Goal: Task Accomplishment & Management: Manage account settings

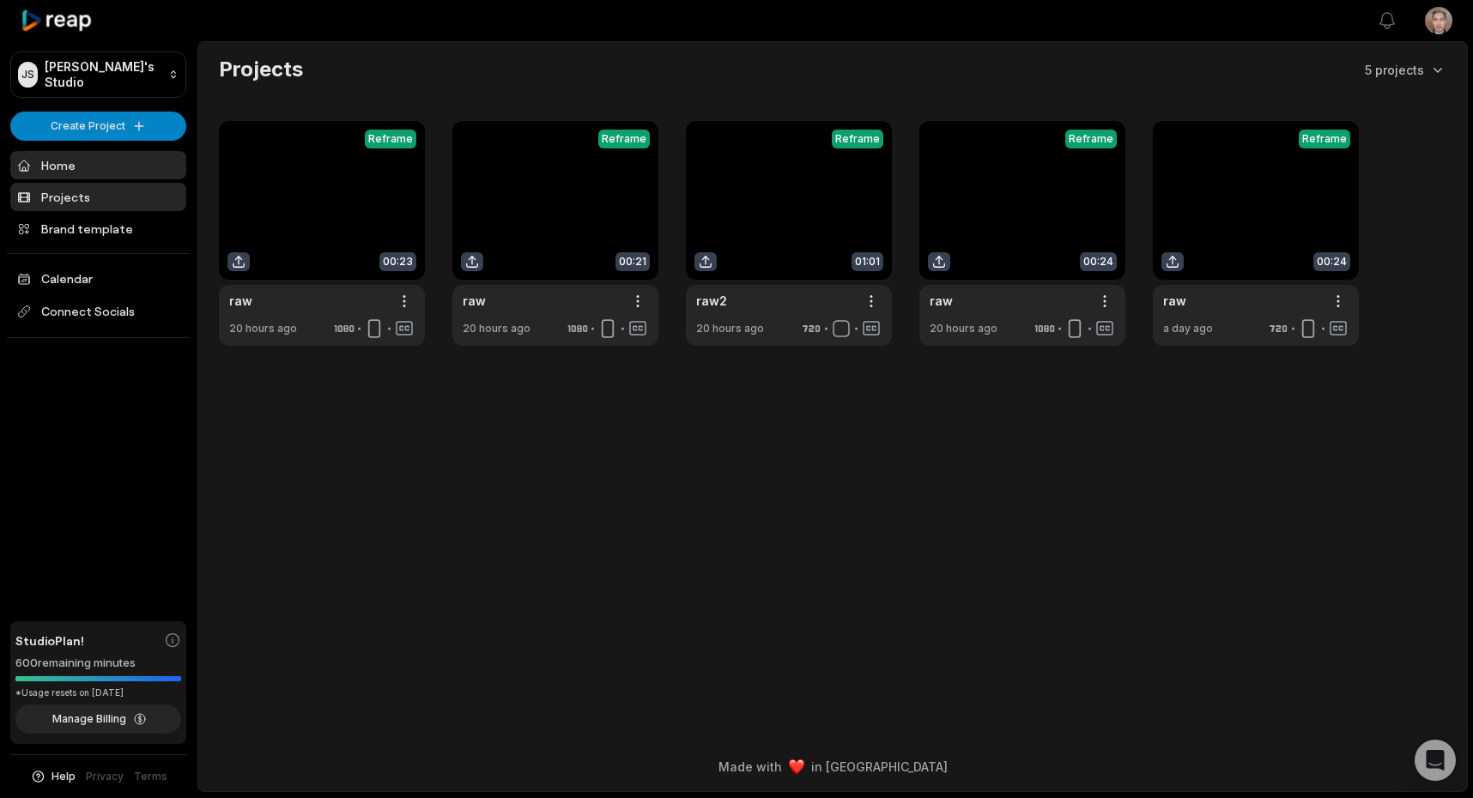
click at [72, 154] on link "Home" at bounding box center [98, 165] width 176 height 28
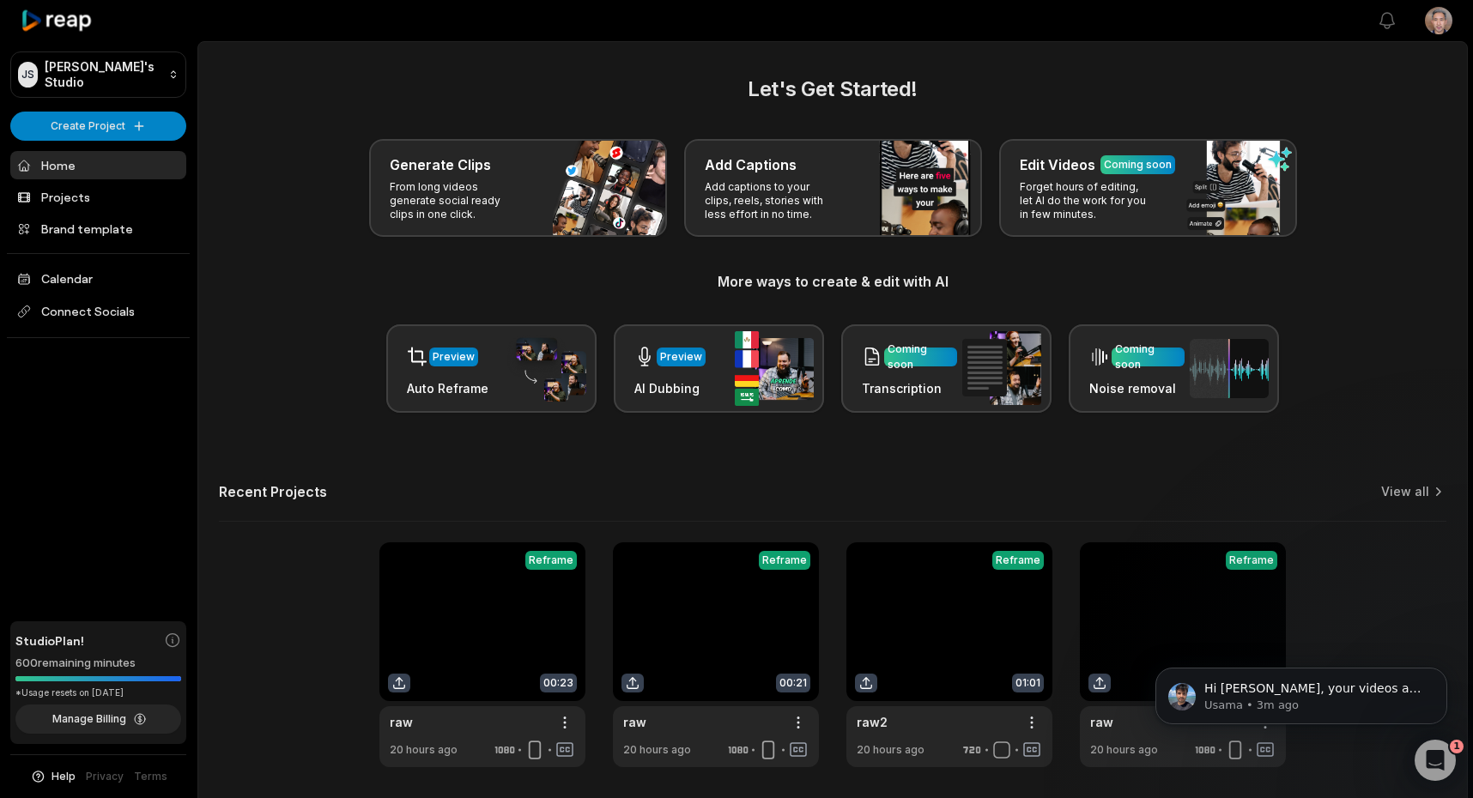
click at [1441, 24] on html "JS Joe's Studio Create Project Home Projects Brand template Calendar Connect So…" at bounding box center [736, 399] width 1473 height 798
click at [1349, 144] on span "Sign Out" at bounding box center [1352, 142] width 48 height 18
